Goal: Information Seeking & Learning: Learn about a topic

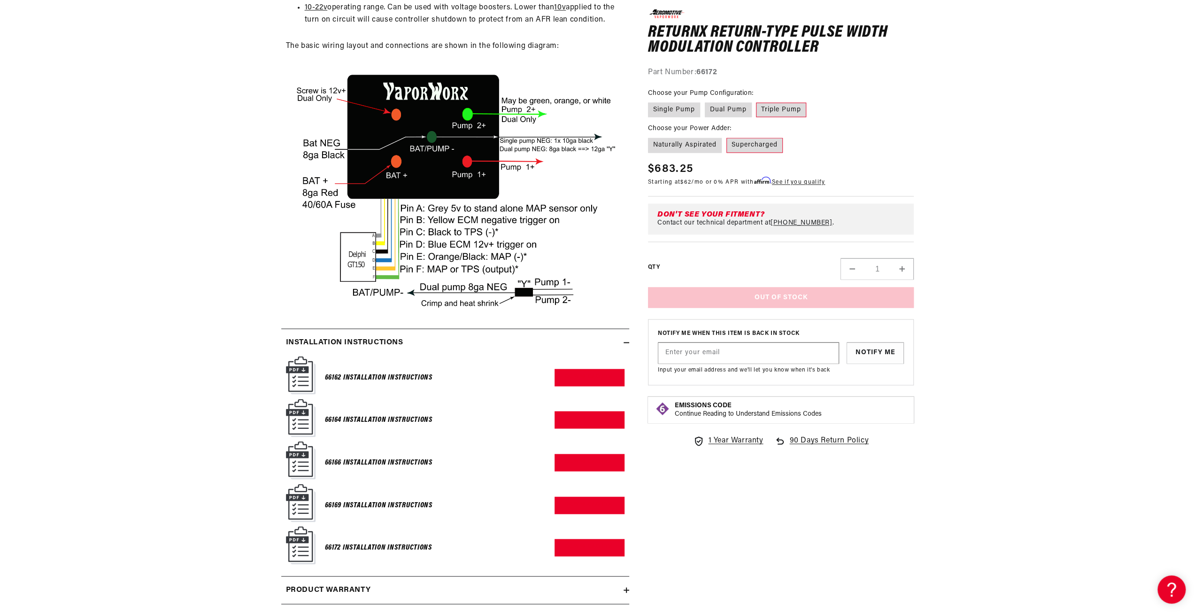
scroll to position [1644, 0]
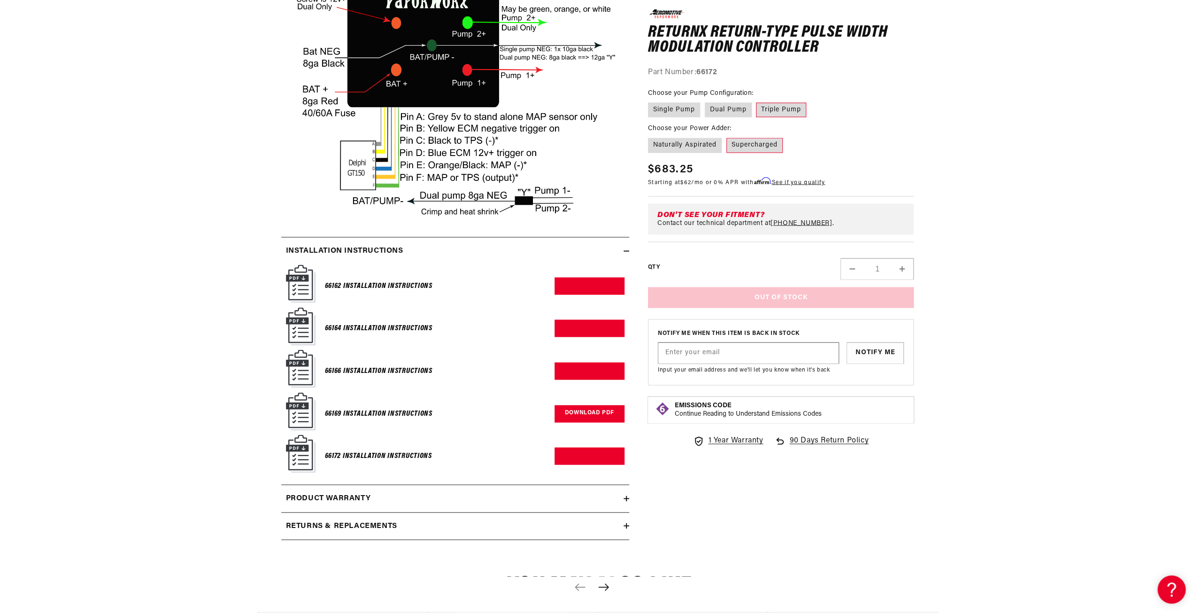
click at [584, 422] on link "Download PDF" at bounding box center [590, 413] width 70 height 17
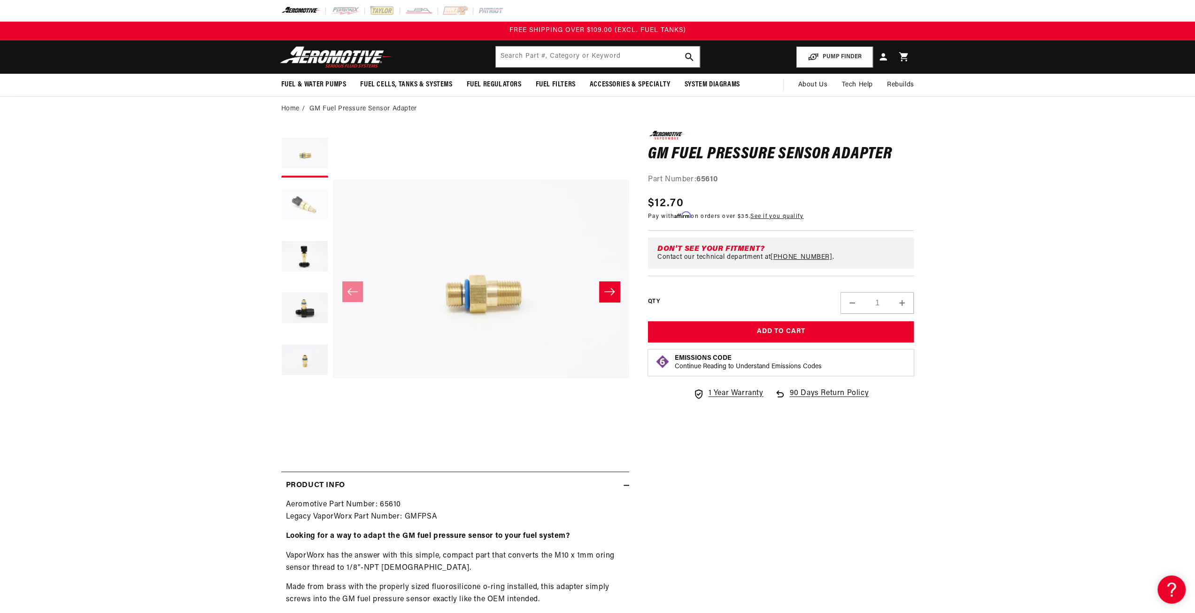
click at [295, 195] on button "Load image 2 in gallery view" at bounding box center [304, 205] width 47 height 47
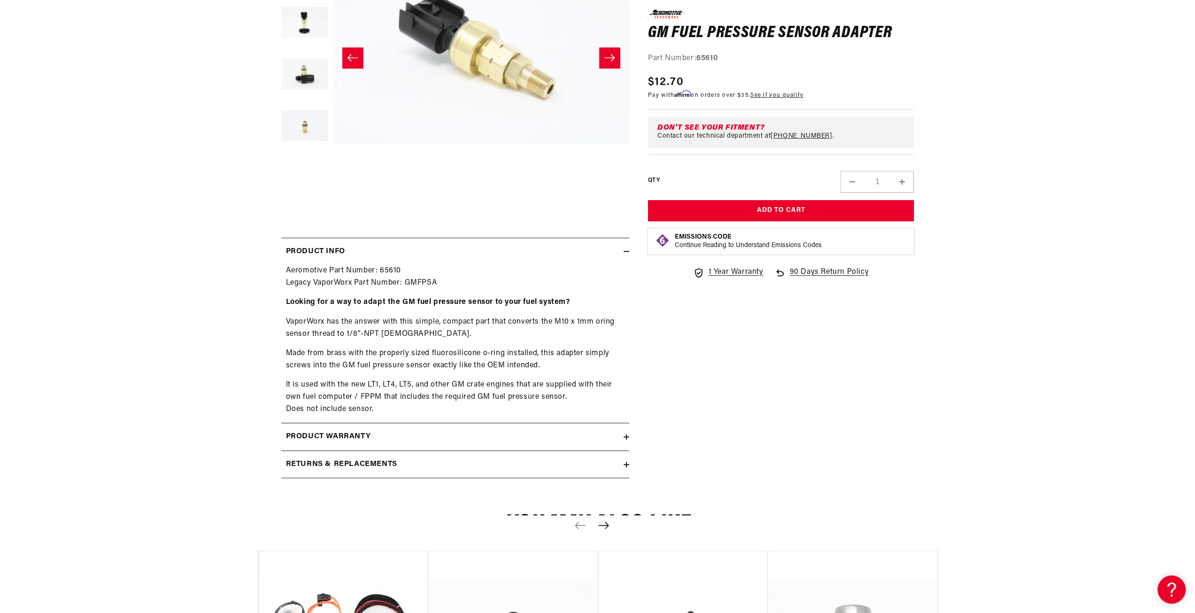
scroll to position [282, 0]
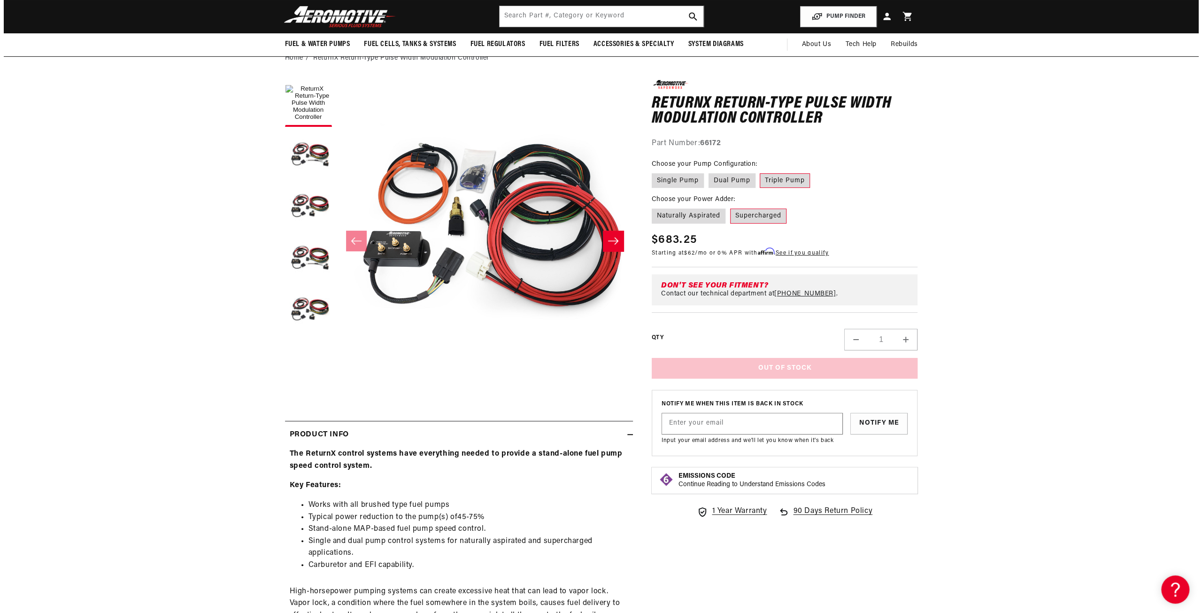
scroll to position [47, 0]
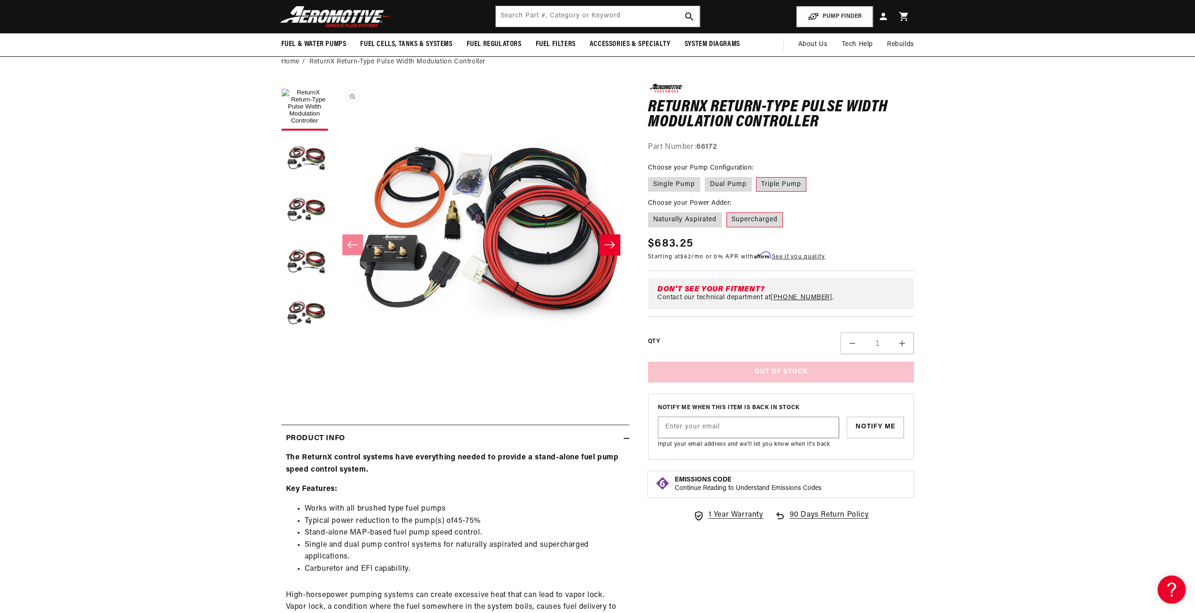
click at [333, 380] on button "Open media 1 in modal" at bounding box center [333, 380] width 0 height 0
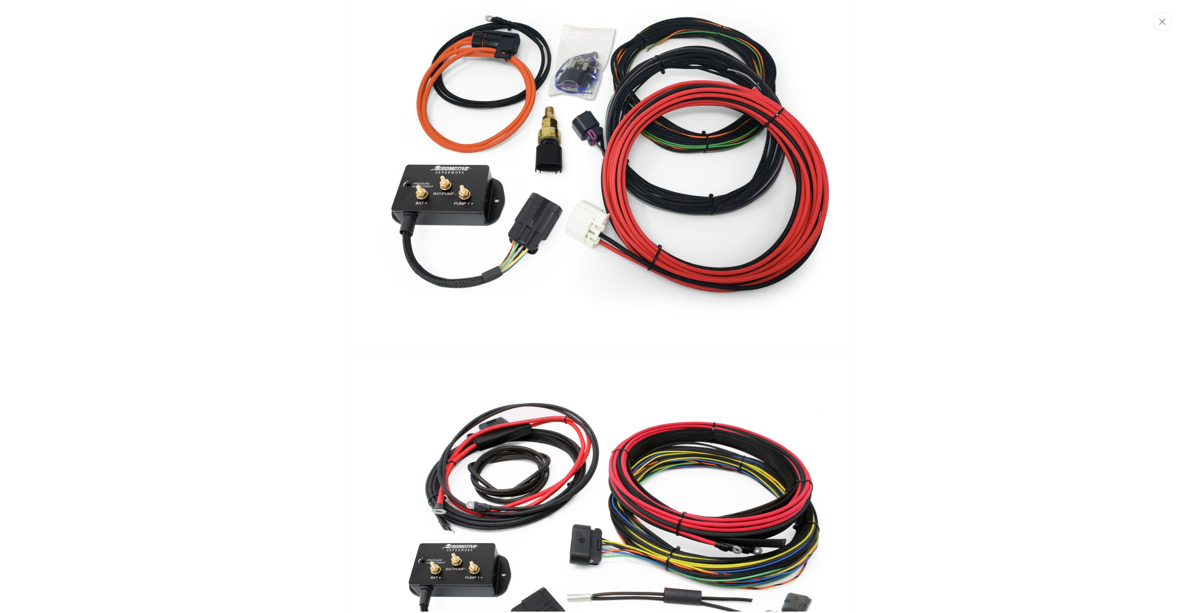
scroll to position [0, 0]
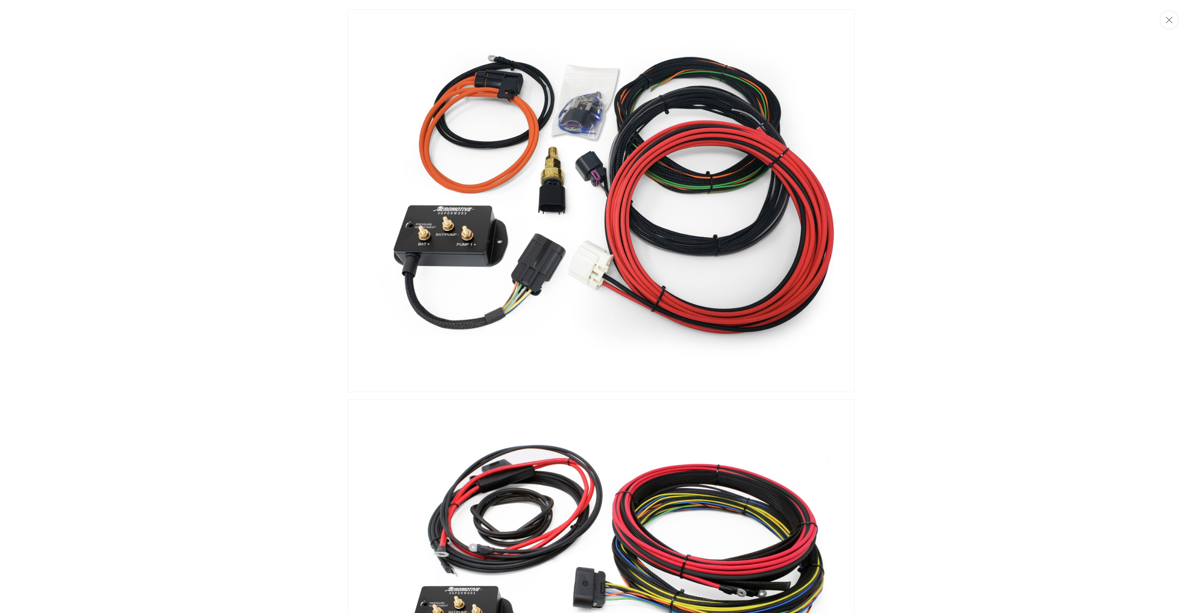
click at [545, 155] on img "Media gallery" at bounding box center [601, 200] width 507 height 383
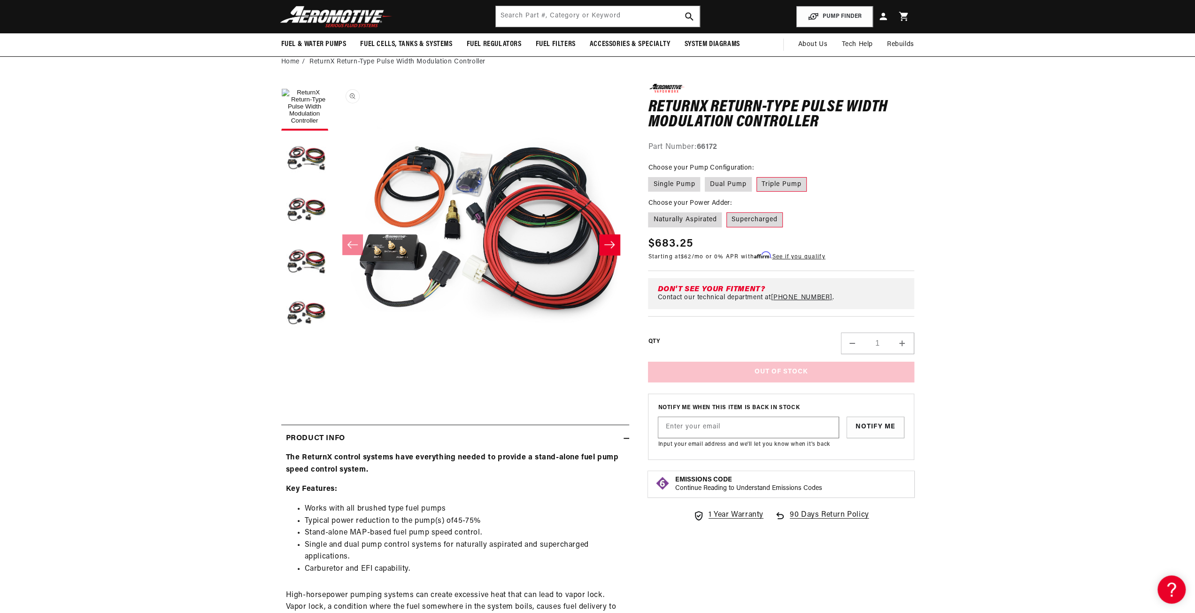
click at [333, 380] on button "Open media 1 in modal" at bounding box center [333, 380] width 0 height 0
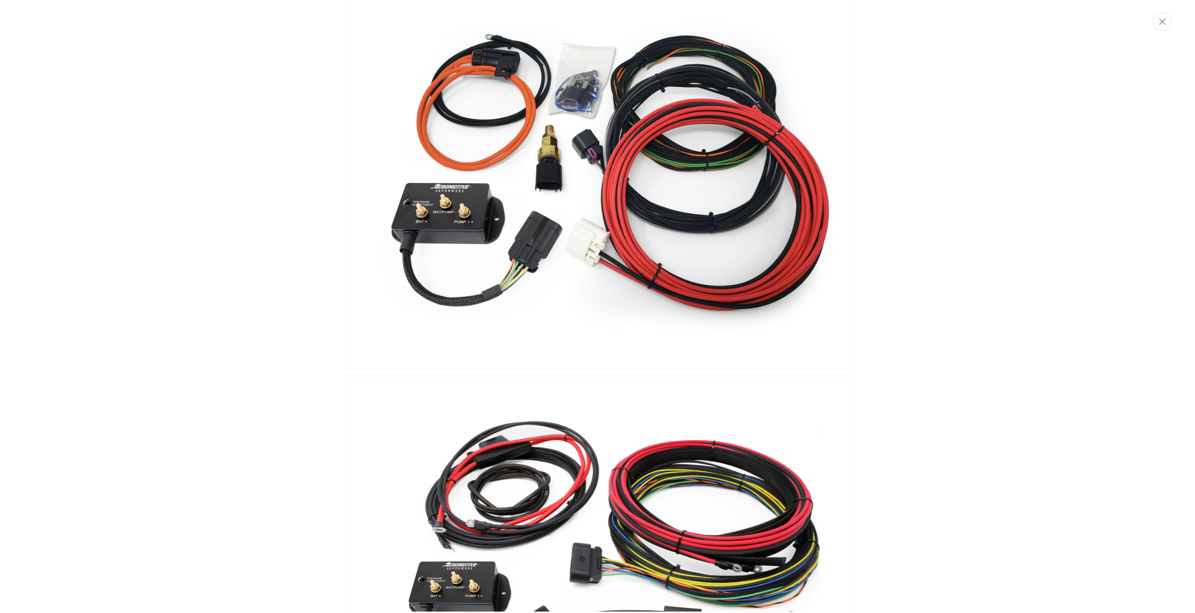
scroll to position [0, 0]
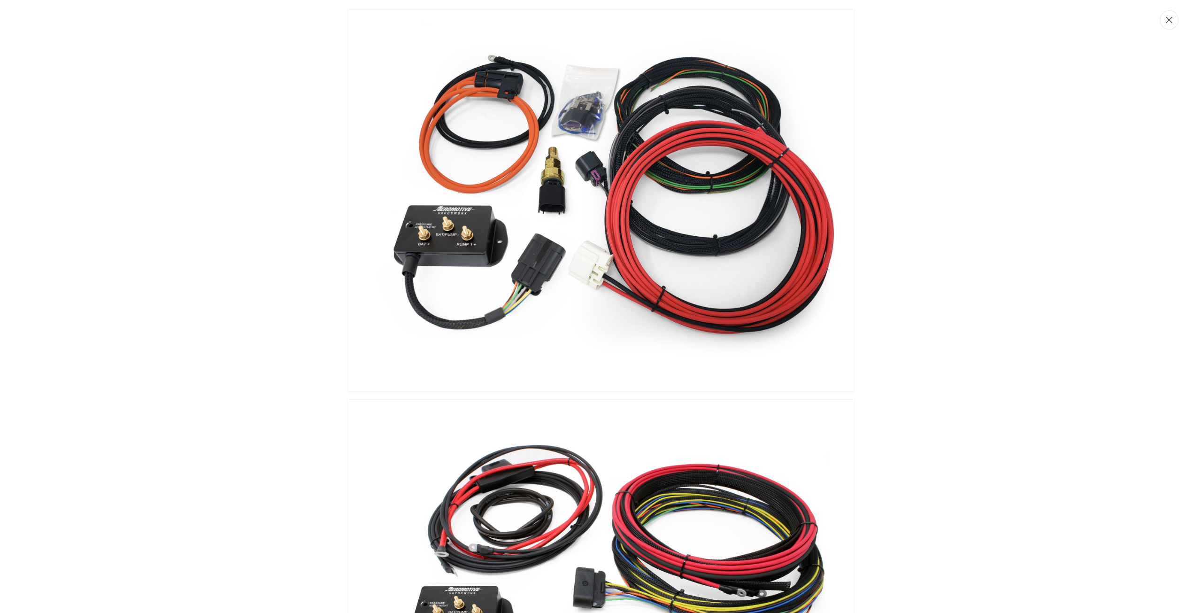
click at [1170, 28] on button "Close" at bounding box center [1169, 19] width 19 height 19
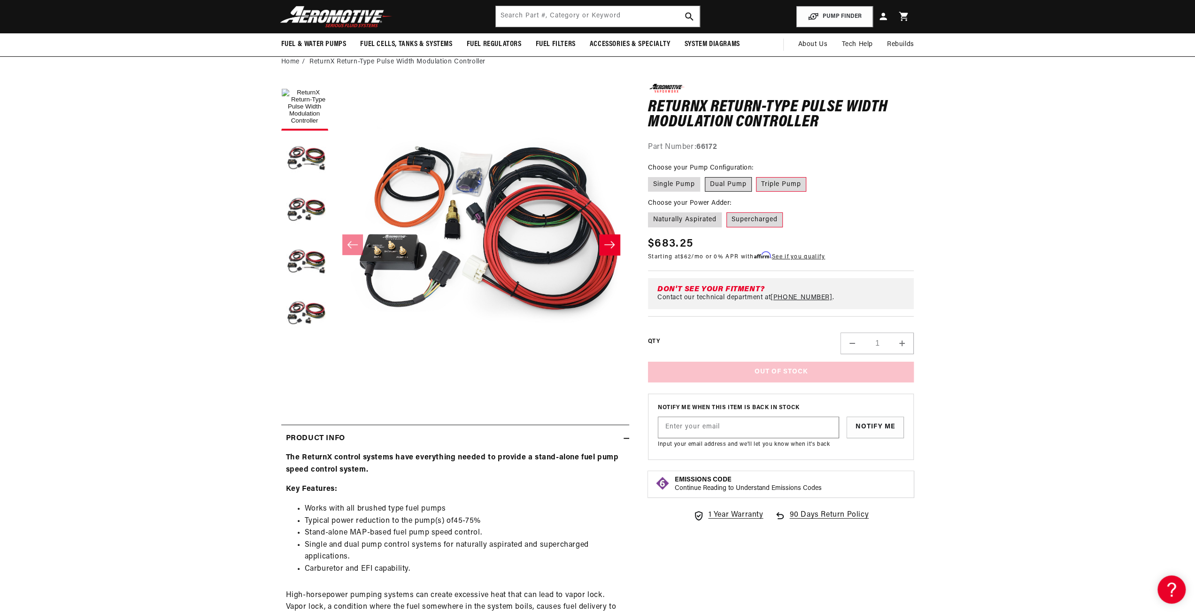
click at [731, 179] on label "Dual Pump" at bounding box center [728, 184] width 47 height 15
click at [705, 176] on input "Dual Pump" at bounding box center [705, 175] width 0 height 0
radio input "true"
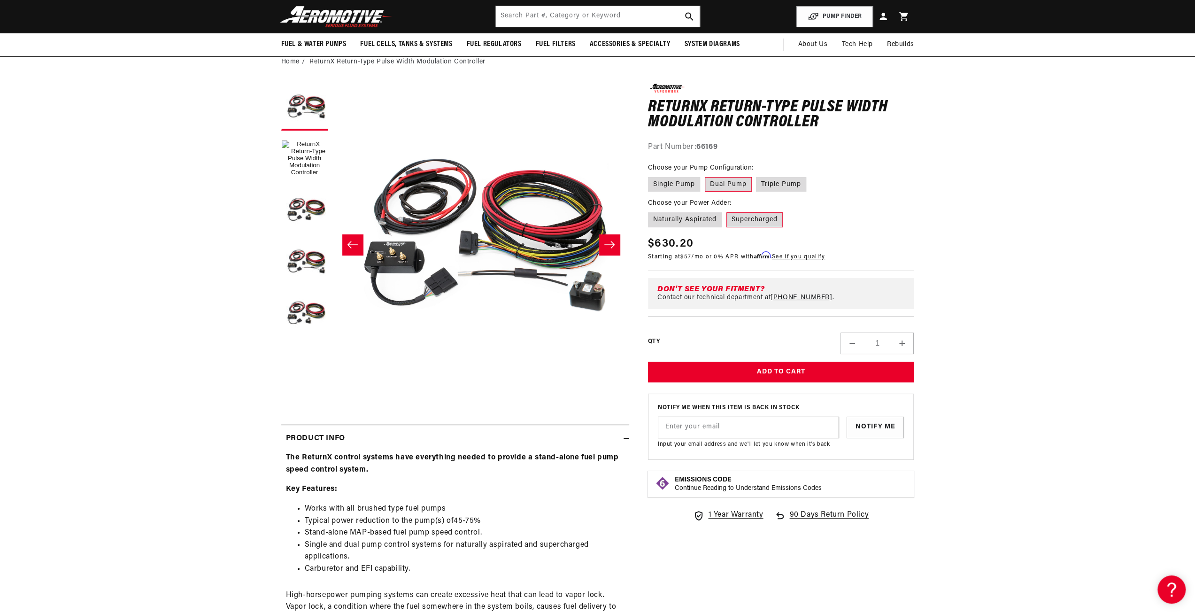
scroll to position [0, 0]
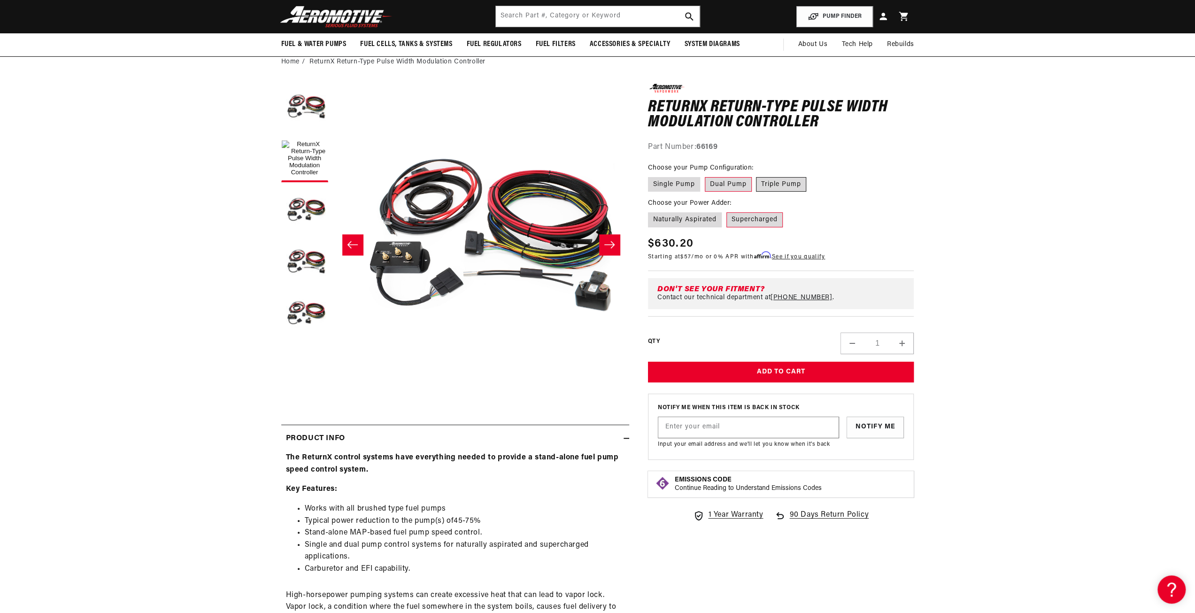
click at [784, 181] on label "Triple Pump" at bounding box center [781, 184] width 50 height 15
click at [757, 176] on input "Triple Pump" at bounding box center [757, 175] width 0 height 0
radio input "true"
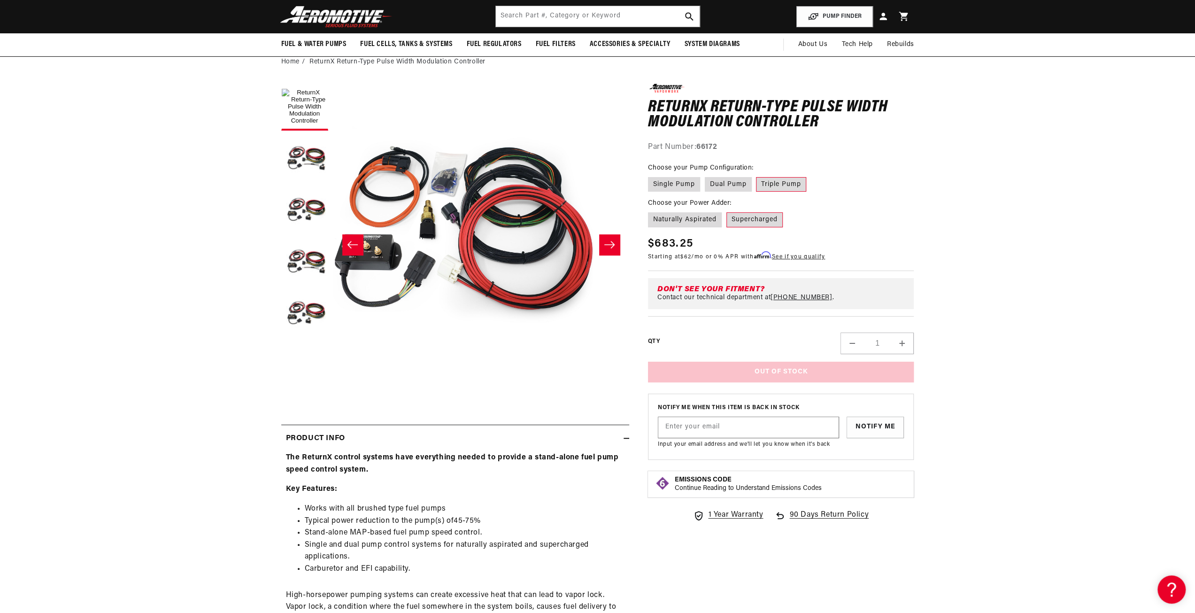
scroll to position [0, 0]
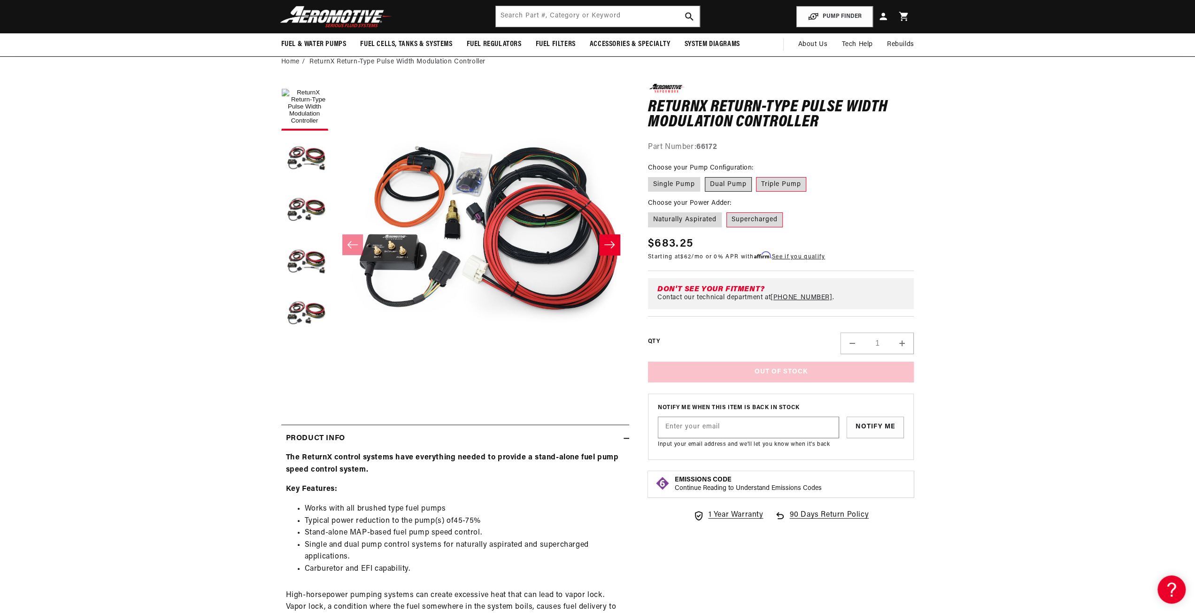
click at [728, 181] on label "Dual Pump" at bounding box center [728, 184] width 47 height 15
click at [705, 176] on input "Dual Pump" at bounding box center [705, 175] width 0 height 0
radio input "true"
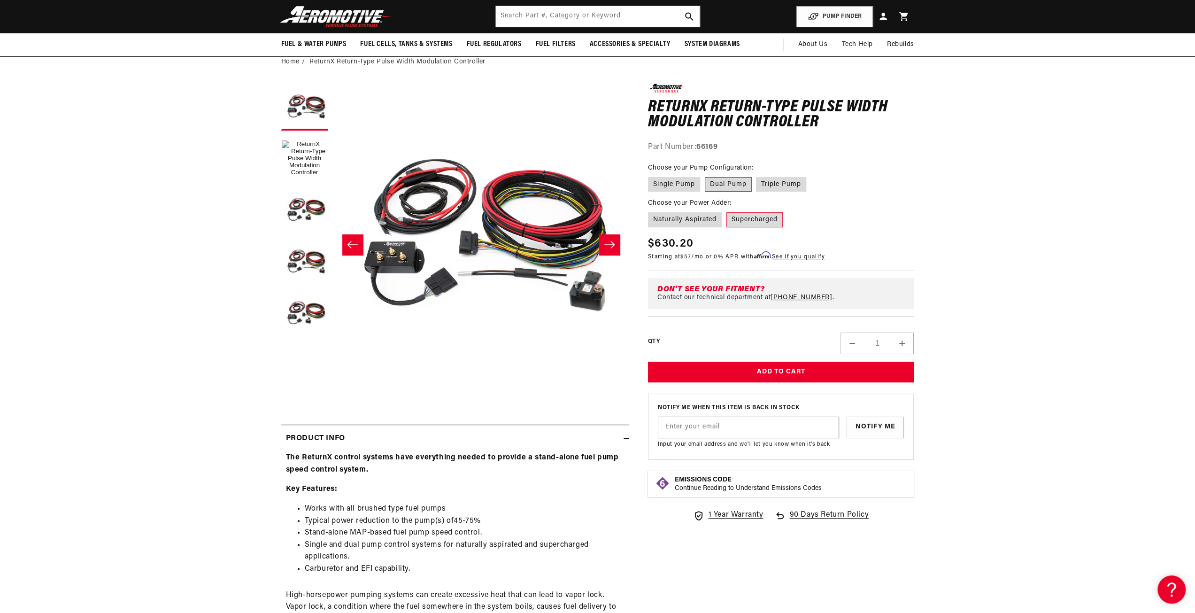
scroll to position [0, 0]
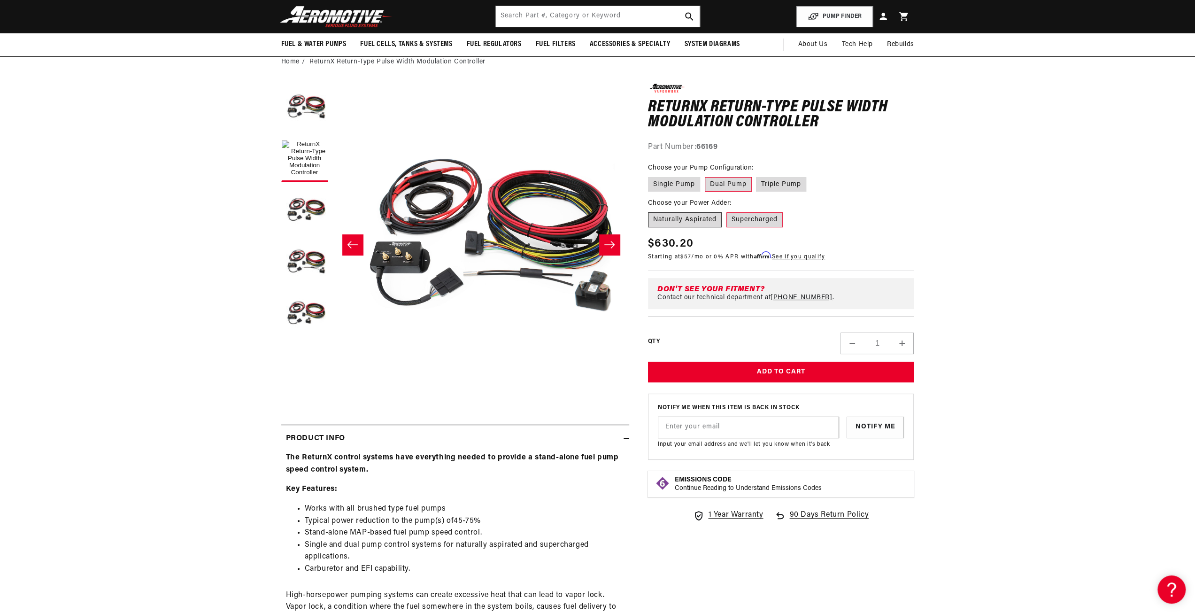
click at [688, 216] on label "Naturally Aspirated" at bounding box center [685, 219] width 74 height 15
click at [651, 211] on input "Naturally Aspirated" at bounding box center [651, 210] width 0 height 0
radio input "true"
click at [751, 222] on label "Supercharged" at bounding box center [755, 219] width 56 height 15
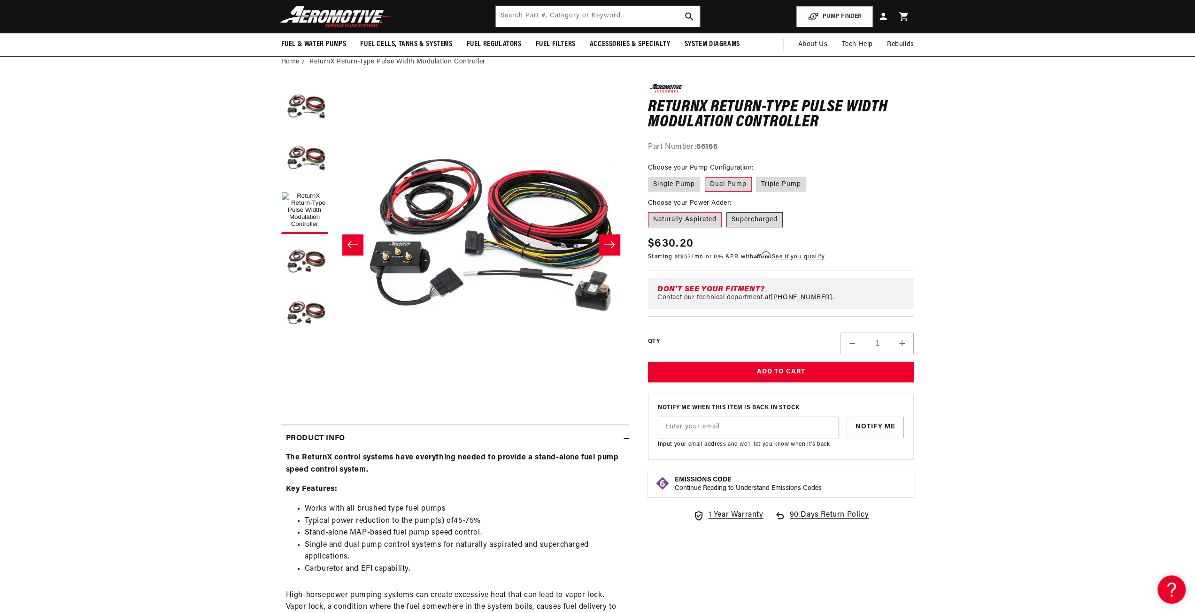
click at [727, 211] on input "Supercharged" at bounding box center [727, 210] width 0 height 0
radio input "true"
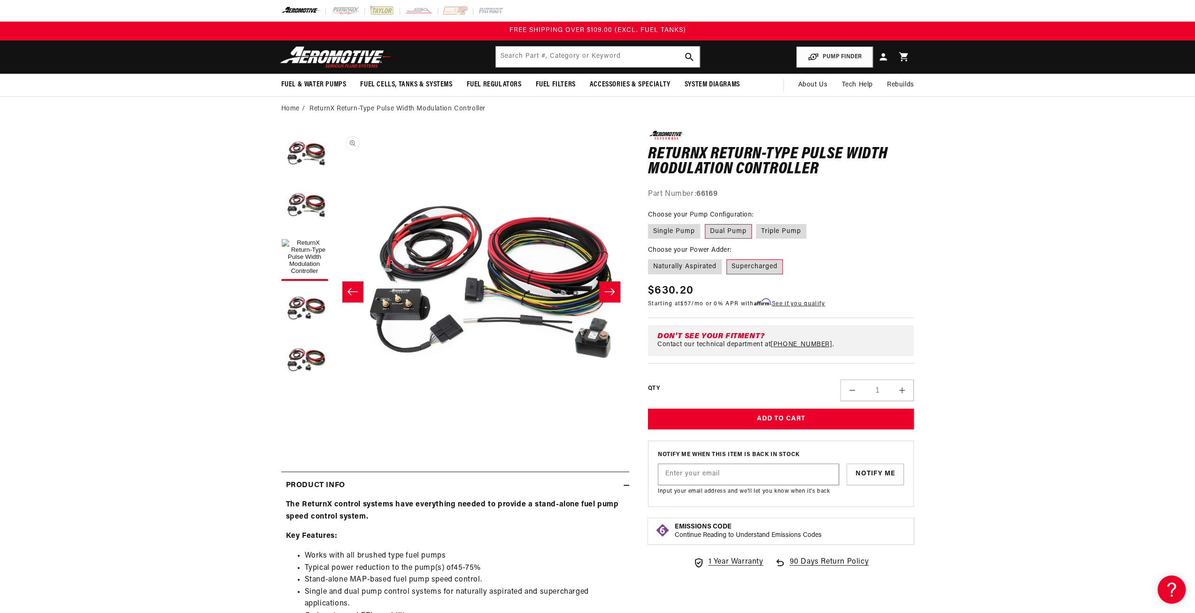
click at [333, 427] on button "Open media 3 in modal" at bounding box center [333, 427] width 0 height 0
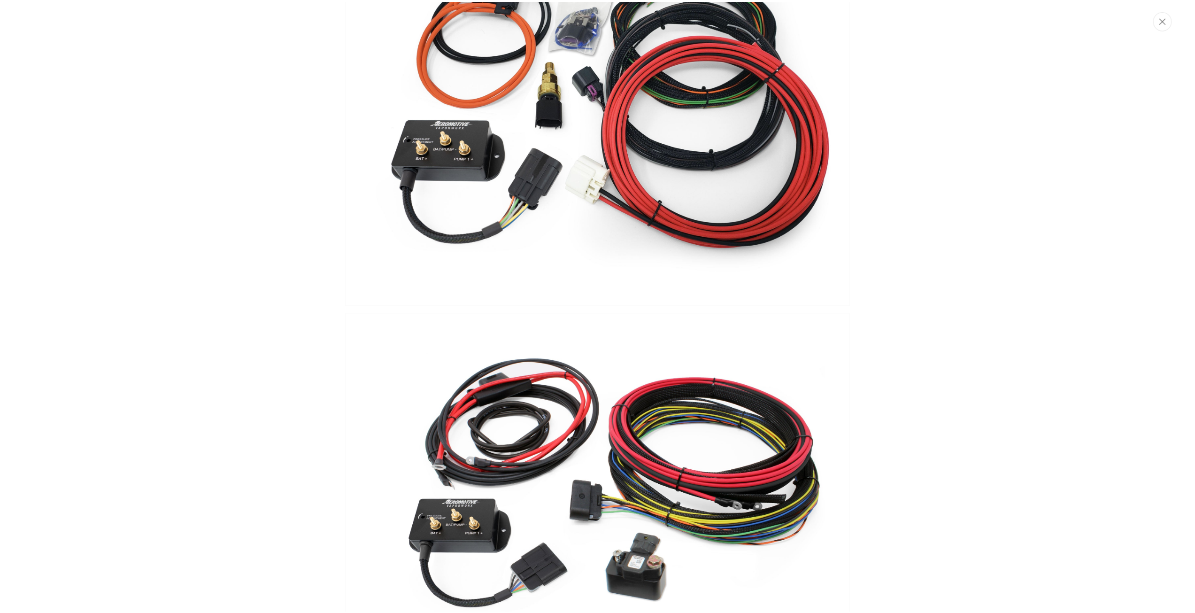
scroll to position [939, 0]
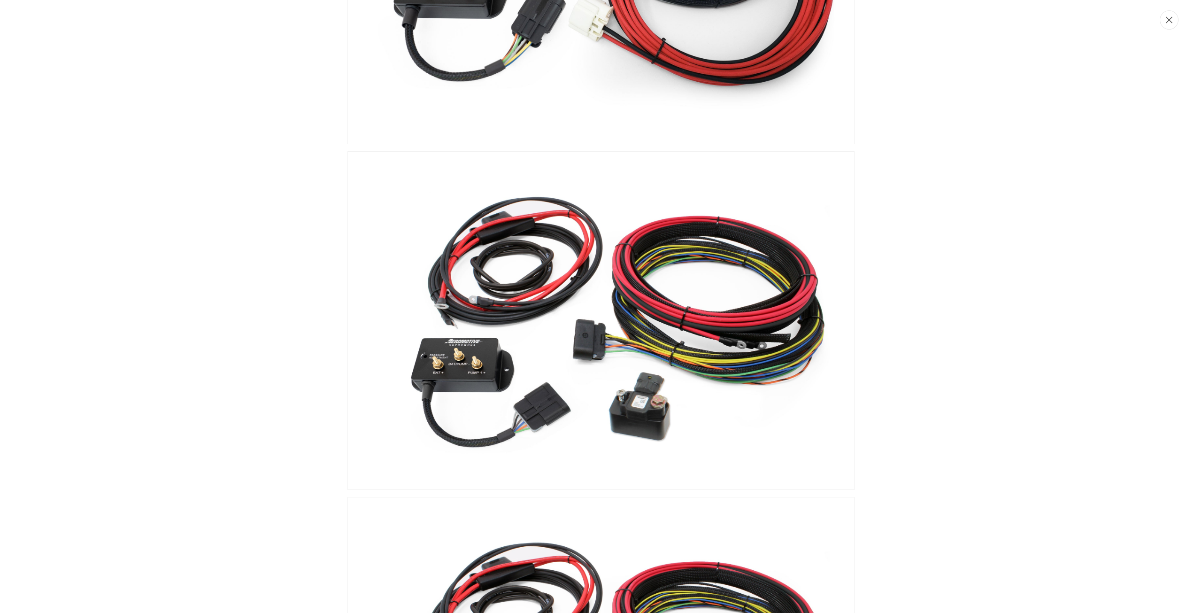
click at [1173, 21] on button "Close" at bounding box center [1169, 19] width 19 height 19
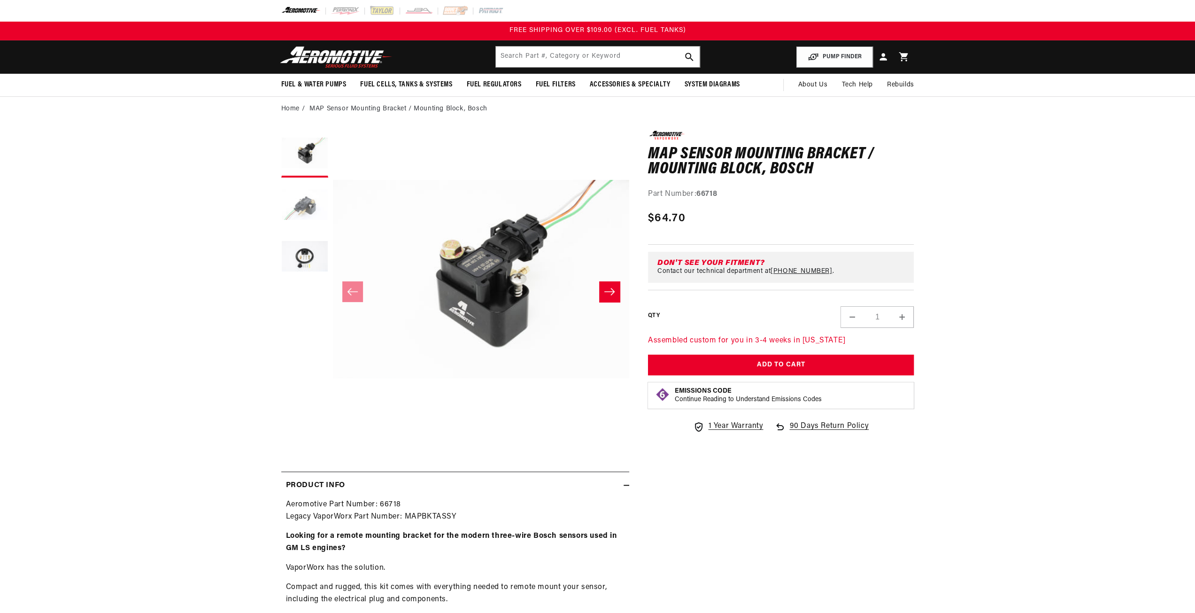
click at [307, 200] on button "Load image 2 in gallery view" at bounding box center [304, 205] width 47 height 47
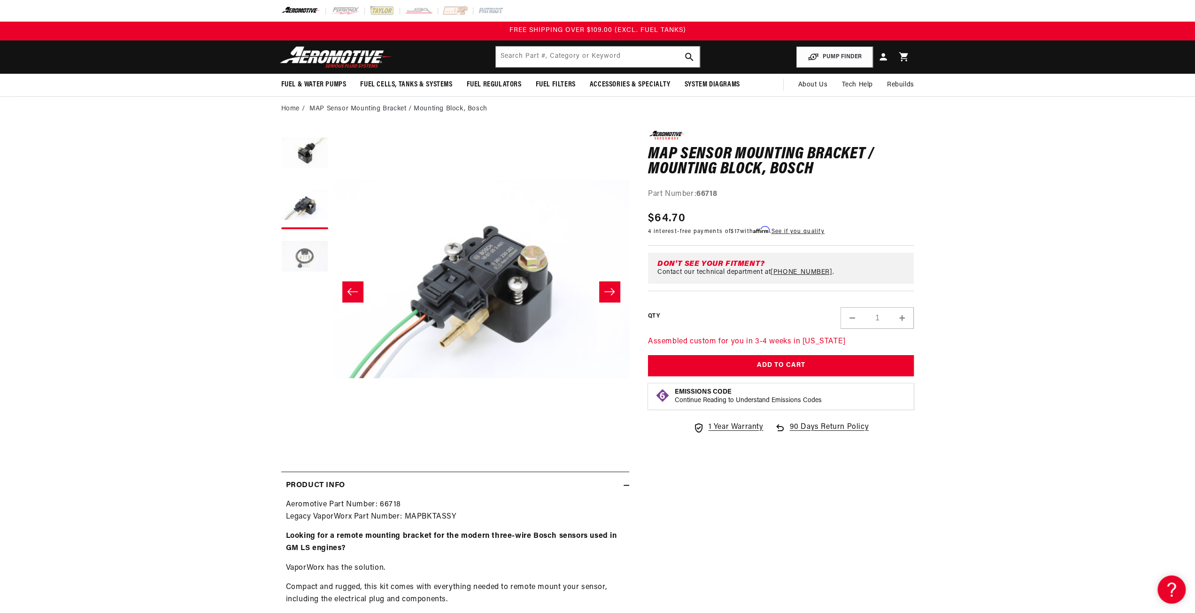
click at [303, 255] on button "Load image 3 in gallery view" at bounding box center [304, 257] width 47 height 47
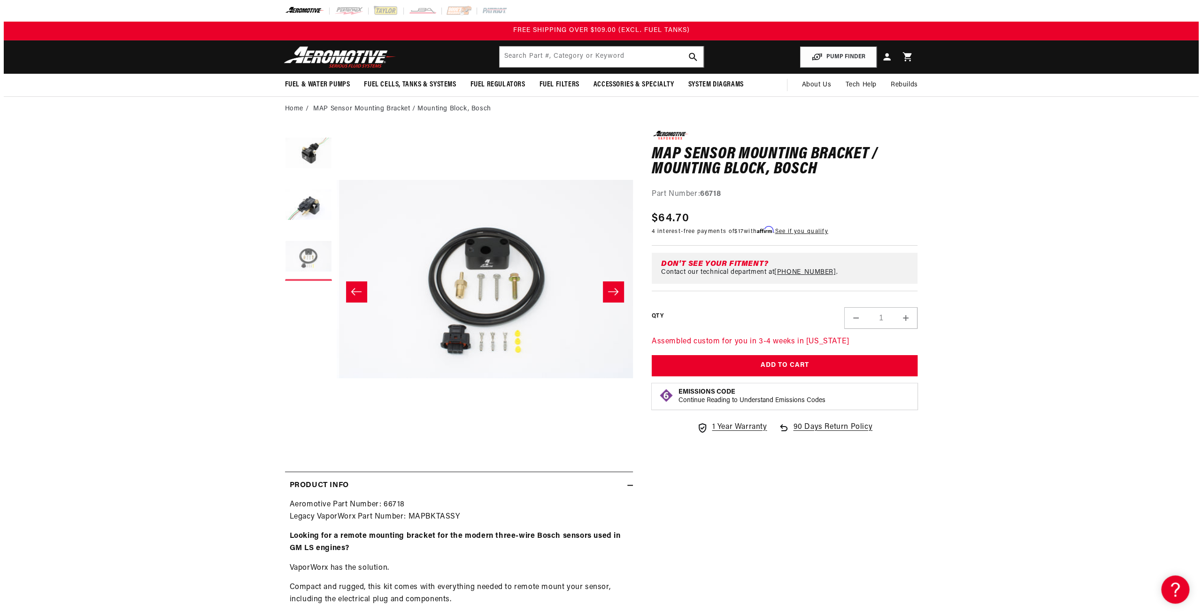
scroll to position [0, 593]
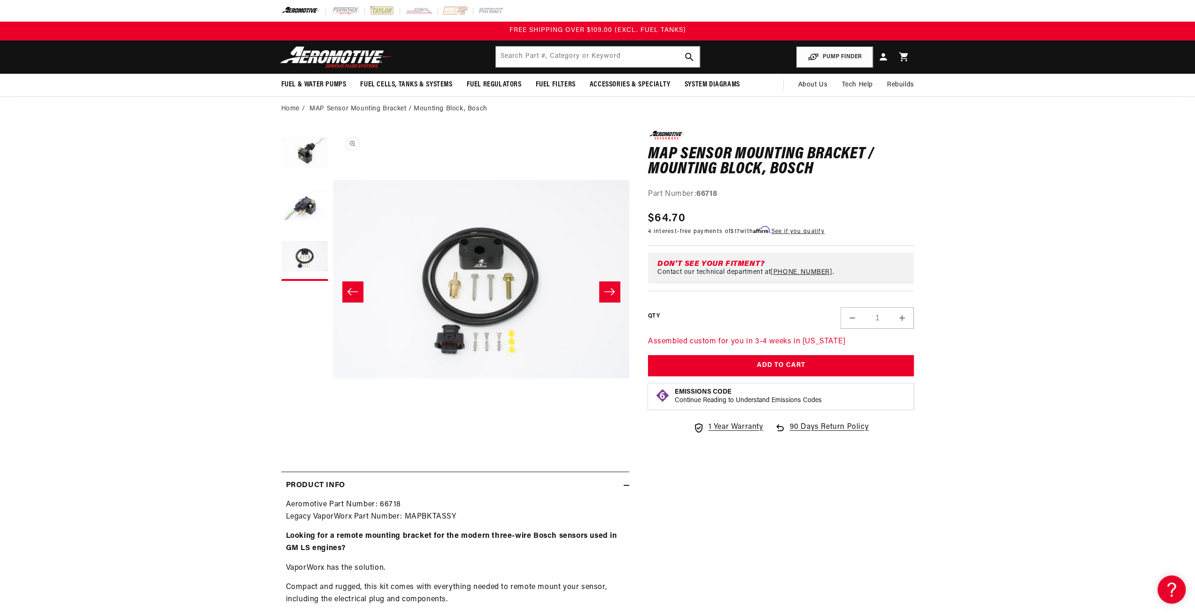
click at [333, 427] on button "Open media 3 in modal" at bounding box center [333, 427] width 0 height 0
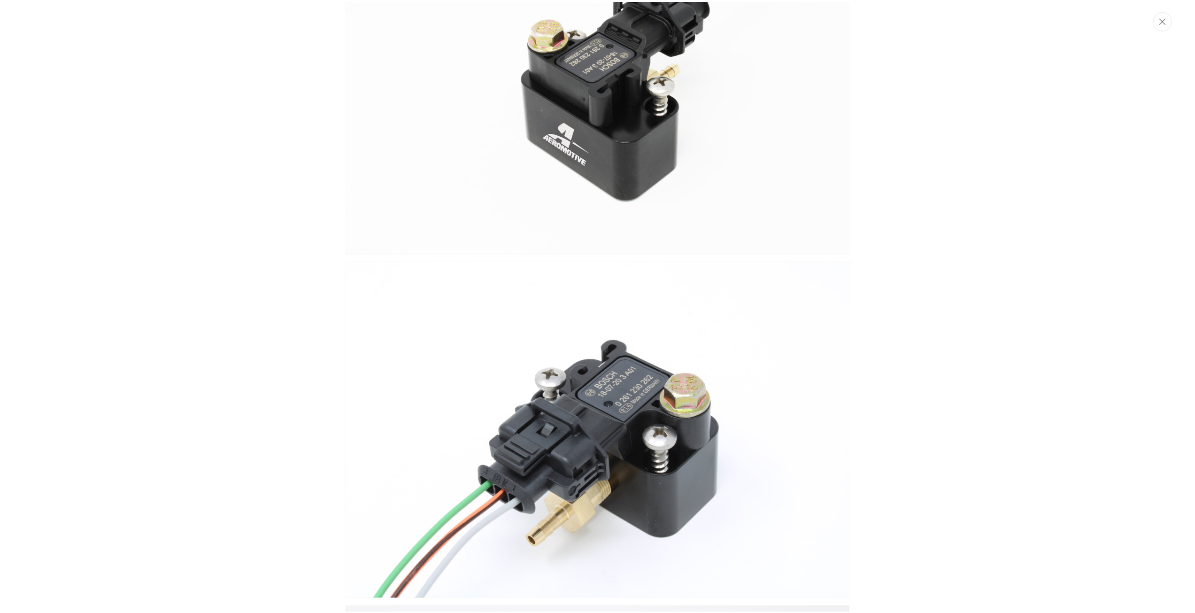
scroll to position [0, 0]
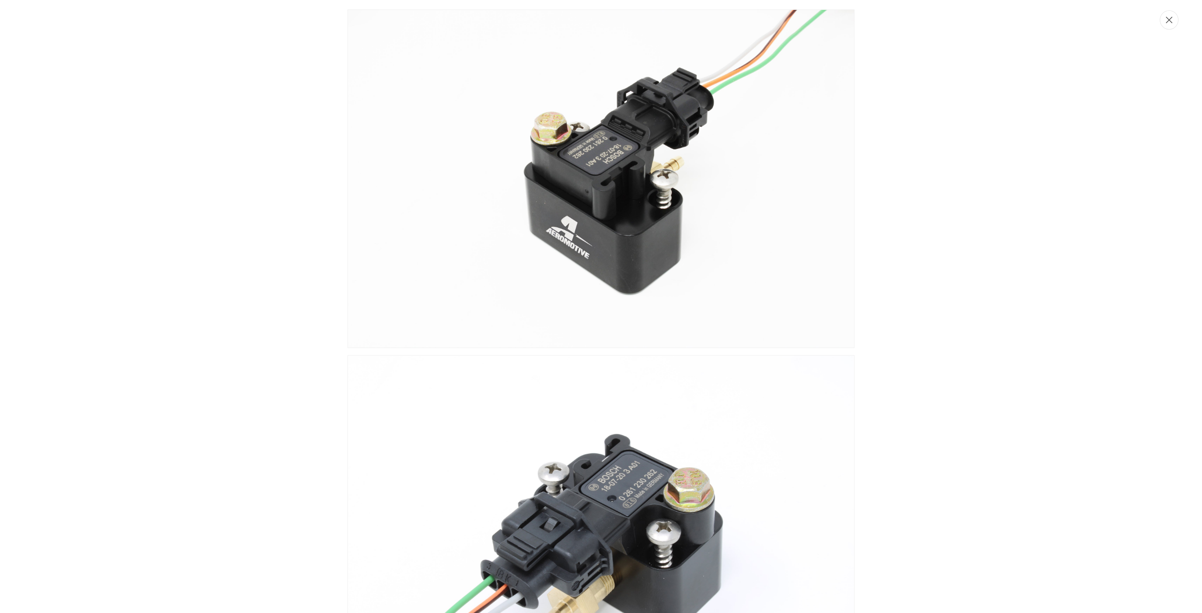
click at [1163, 22] on button "Close" at bounding box center [1169, 19] width 19 height 19
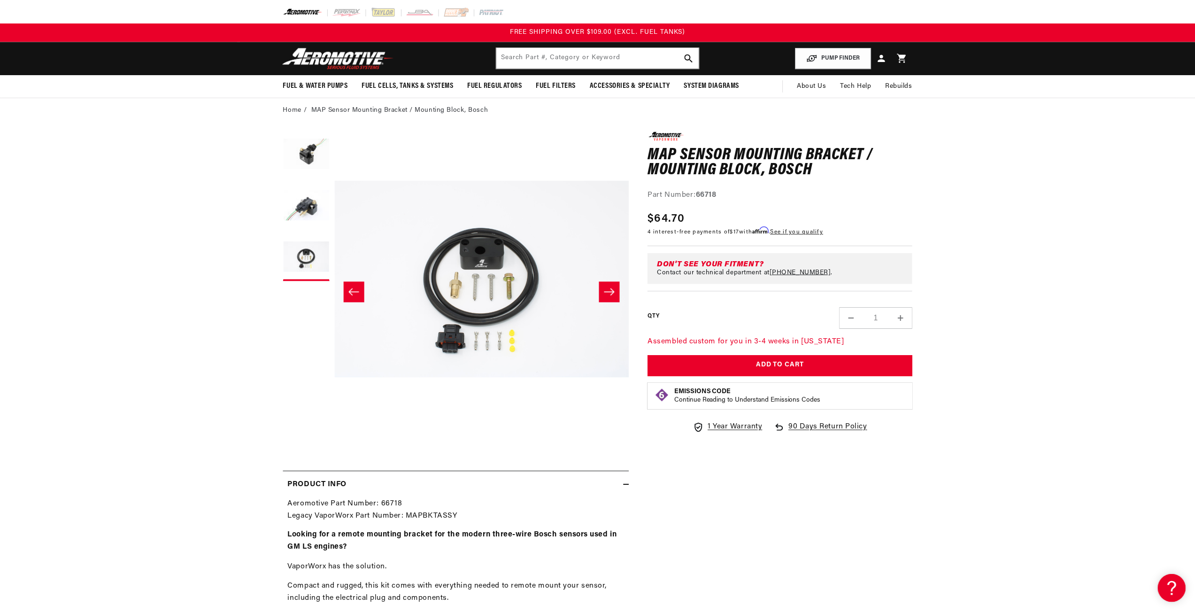
scroll to position [0, 593]
